Goal: Task Accomplishment & Management: Manage account settings

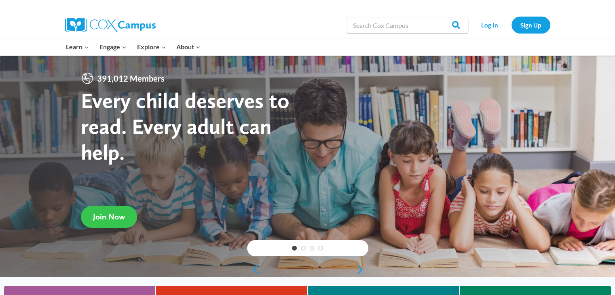
click at [120, 207] on link "Join Now" at bounding box center [109, 217] width 56 height 22
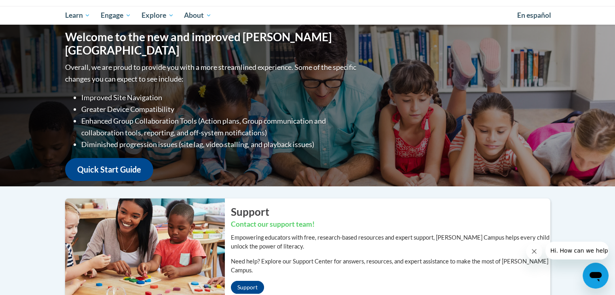
scroll to position [66, 0]
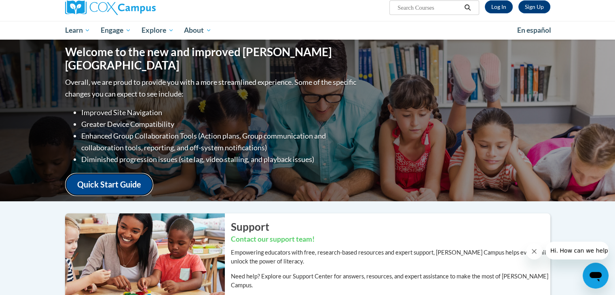
click at [99, 178] on link "Quick Start Guide" at bounding box center [109, 184] width 88 height 23
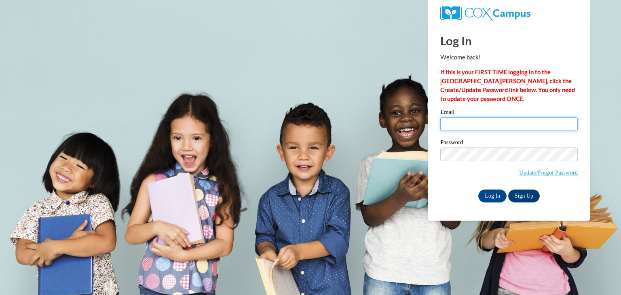
click at [453, 129] on input "Email" at bounding box center [508, 124] width 137 height 14
click at [460, 130] on input "Email" at bounding box center [508, 124] width 137 height 14
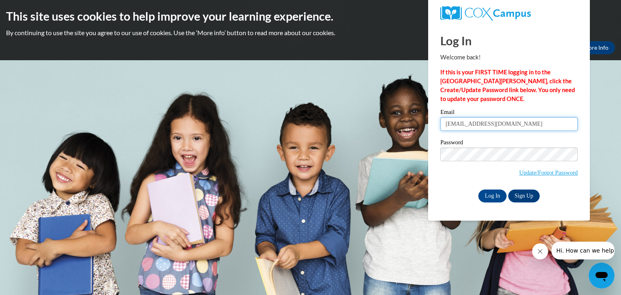
type input "[EMAIL_ADDRESS][DOMAIN_NAME]"
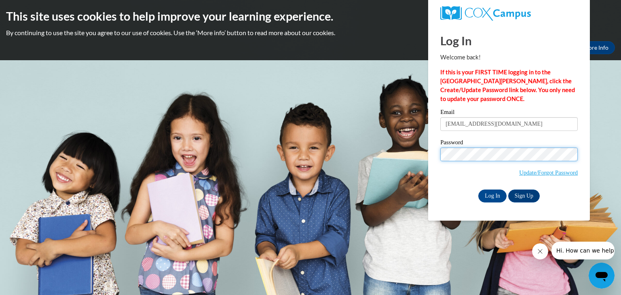
click at [478, 190] on input "Log In" at bounding box center [492, 196] width 28 height 13
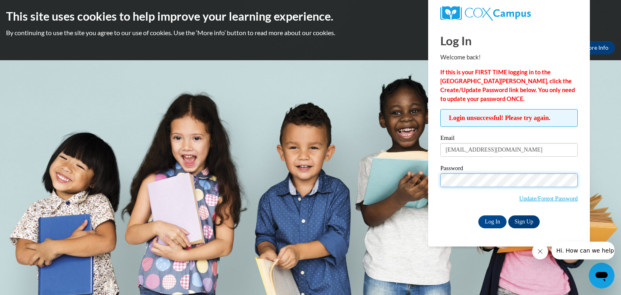
click at [478, 215] on input "Log In" at bounding box center [492, 221] width 28 height 13
